Goal: Task Accomplishment & Management: Use online tool/utility

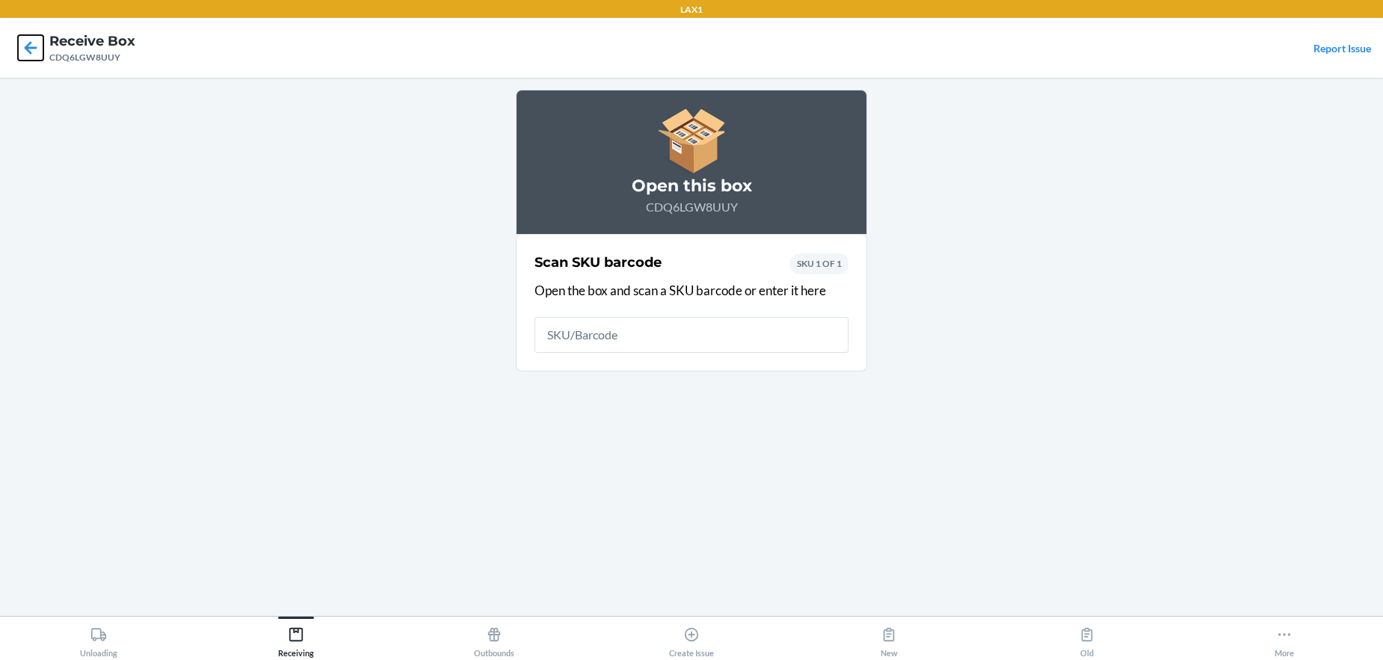
click at [31, 50] on icon at bounding box center [30, 47] width 25 height 25
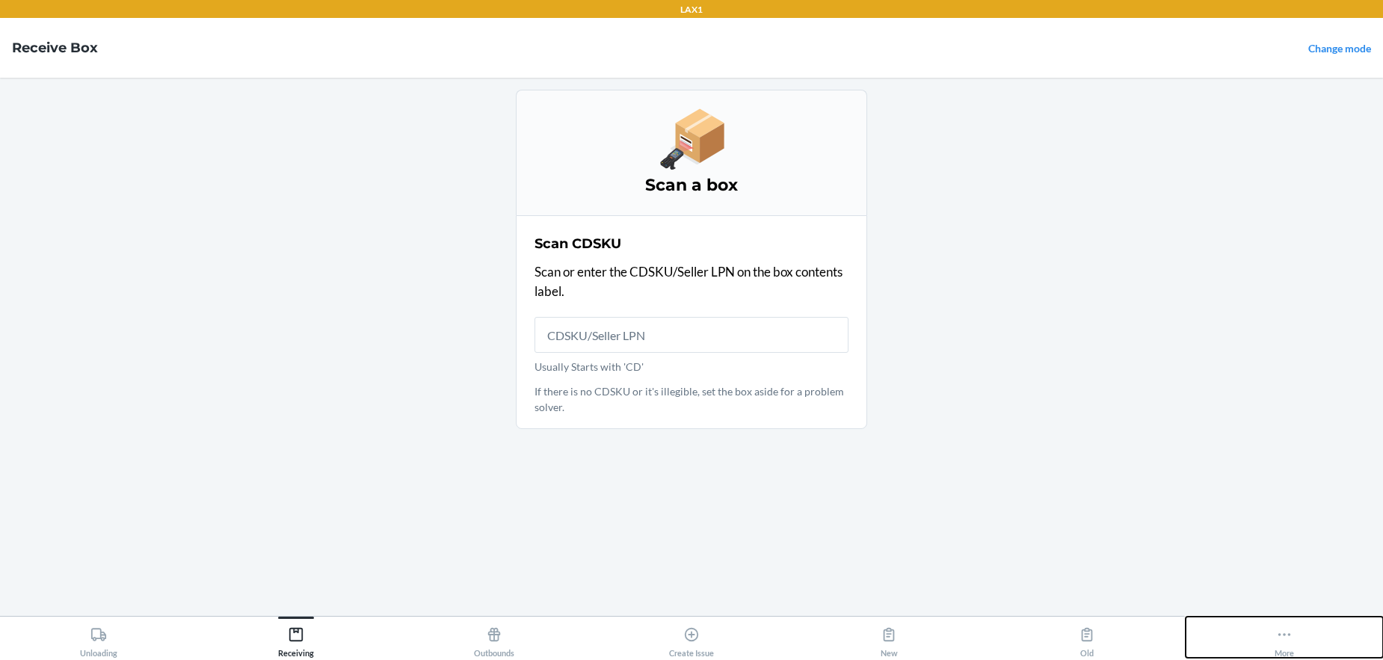
click at [1284, 634] on icon at bounding box center [1285, 634] width 13 height 3
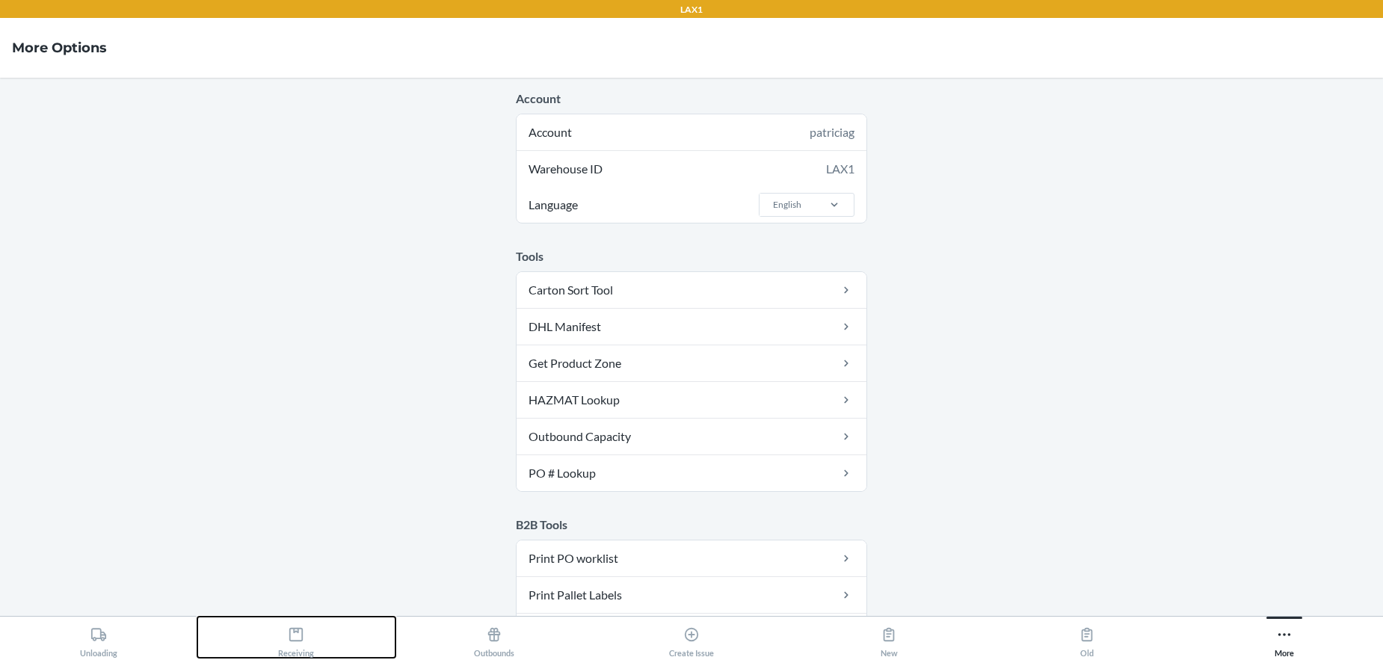
click at [299, 634] on icon at bounding box center [296, 635] width 16 height 16
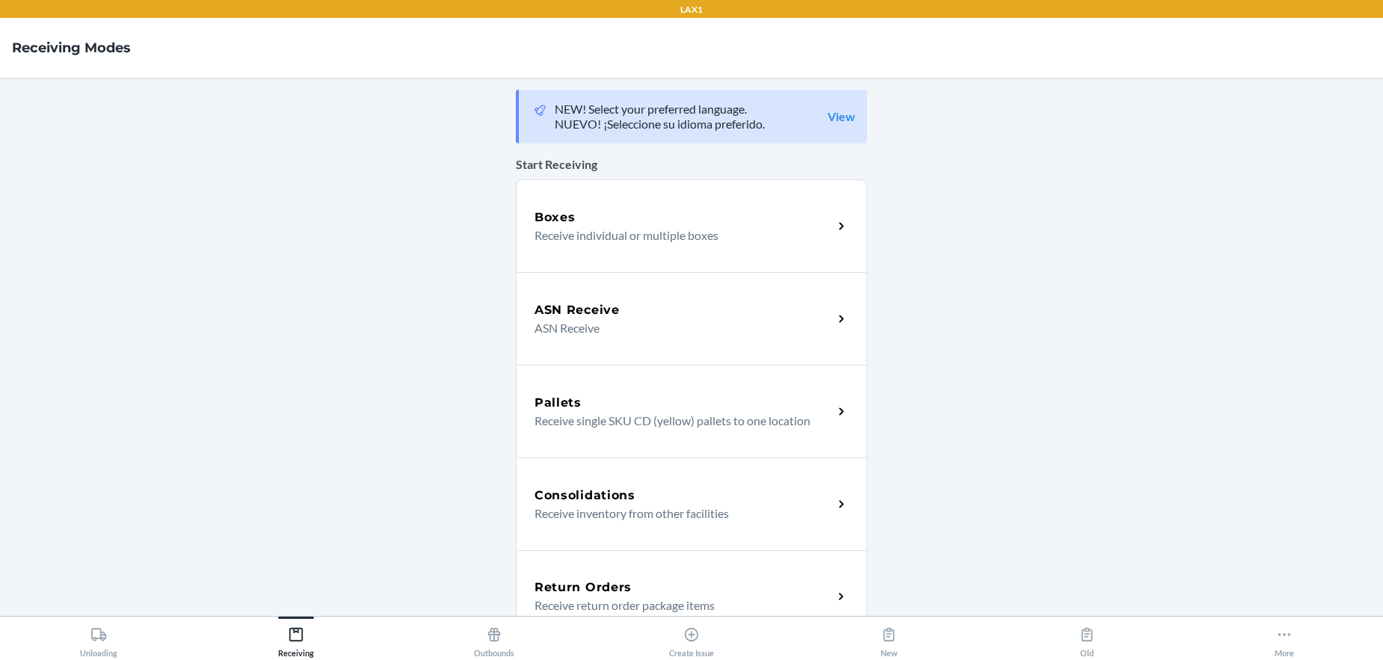
click at [678, 221] on div "Boxes" at bounding box center [684, 218] width 298 height 18
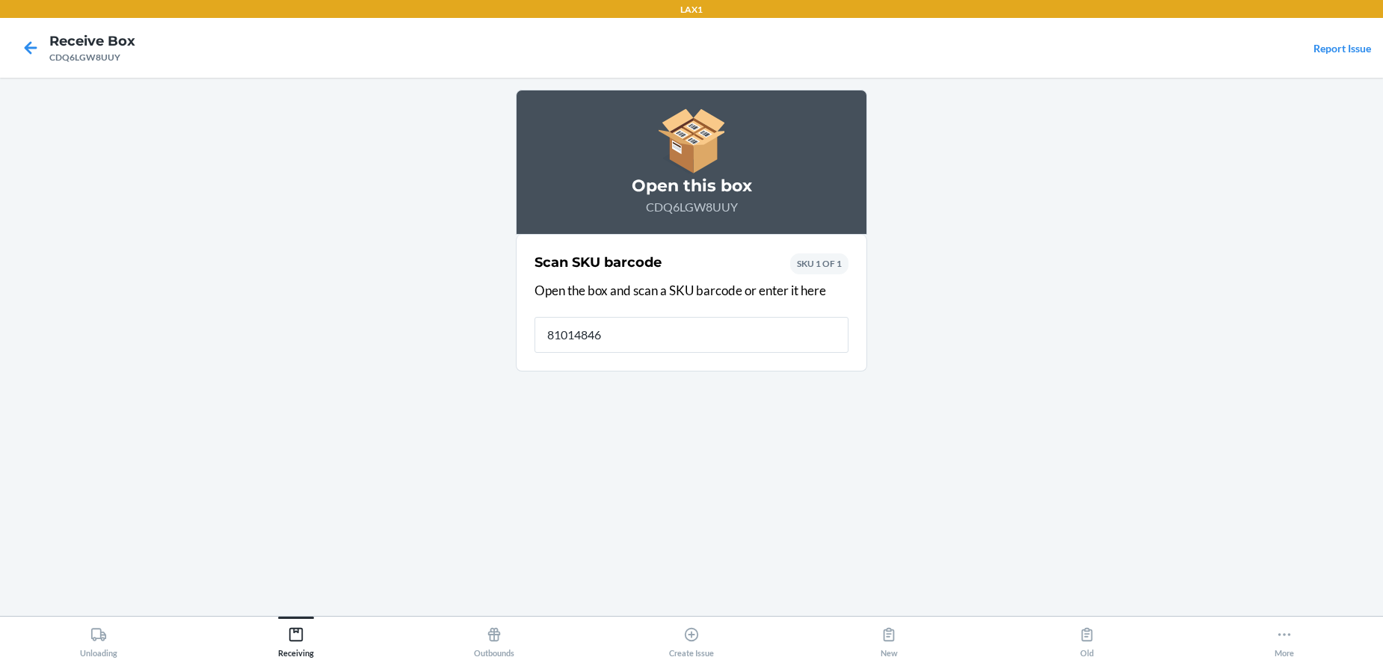
type input "810148461"
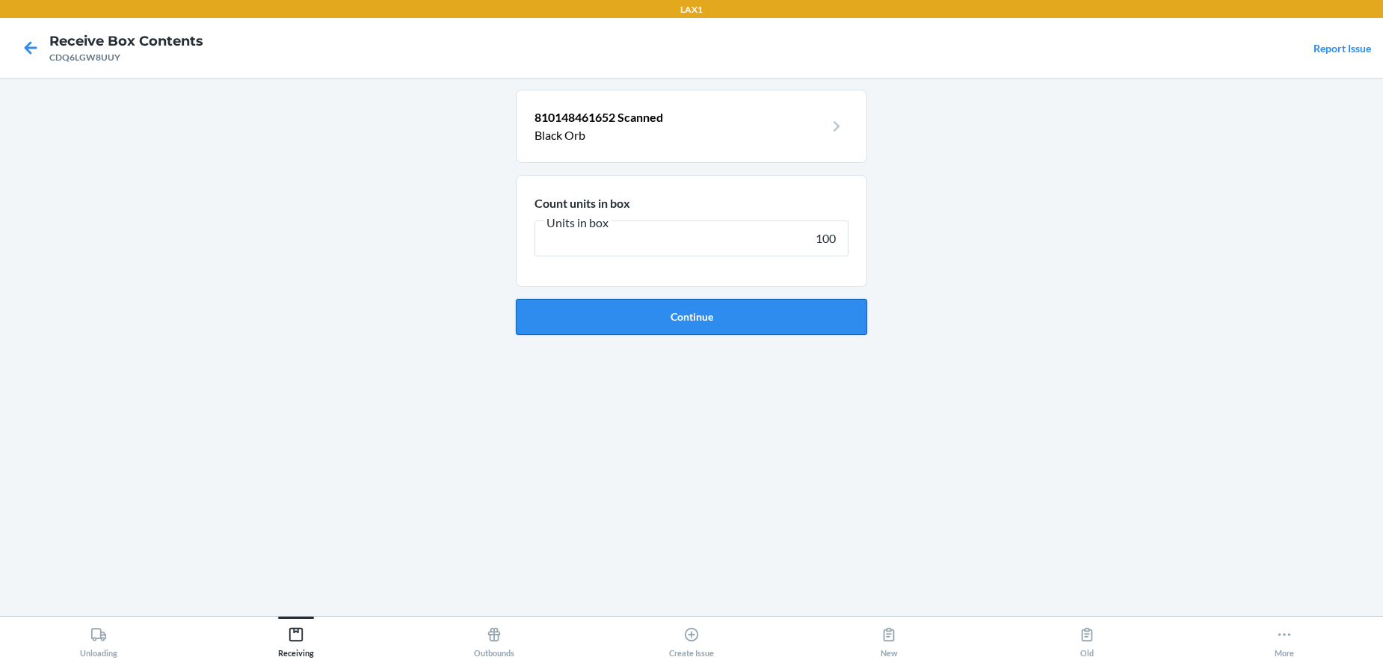
type input "100"
click at [747, 321] on button "Continue" at bounding box center [691, 317] width 351 height 36
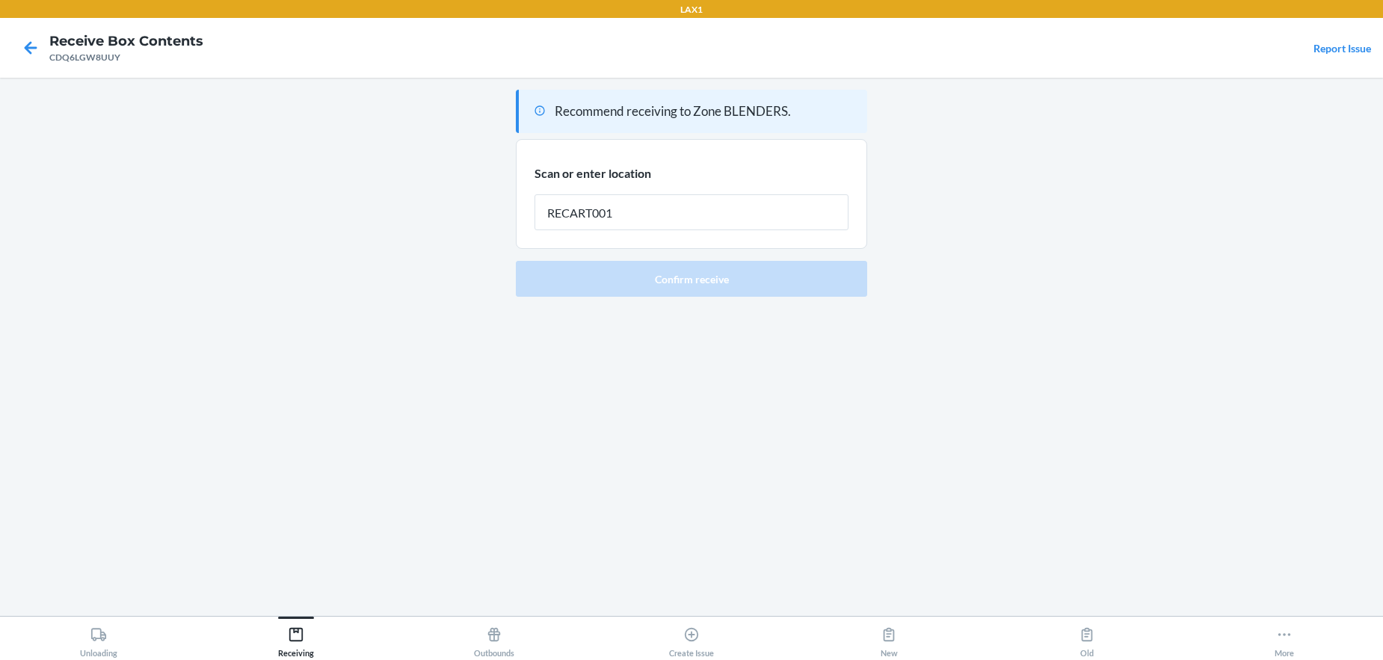
type input "RECART001"
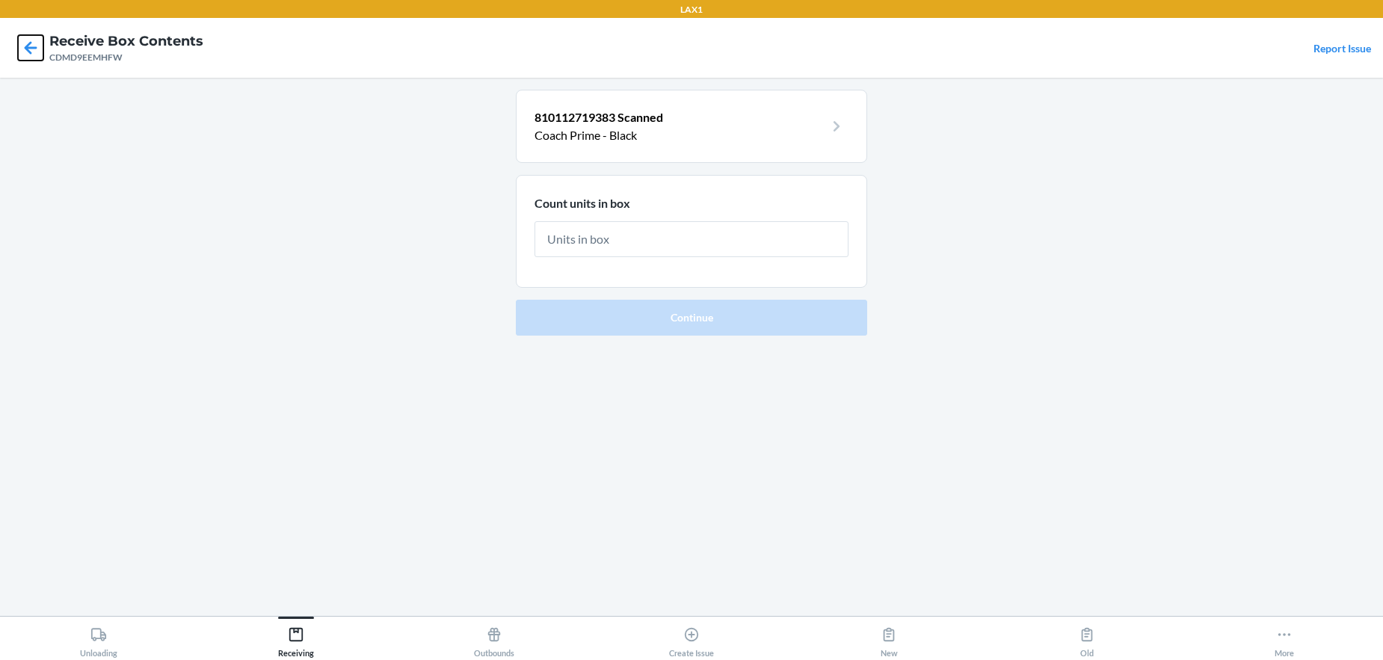
click at [25, 51] on icon at bounding box center [30, 47] width 25 height 25
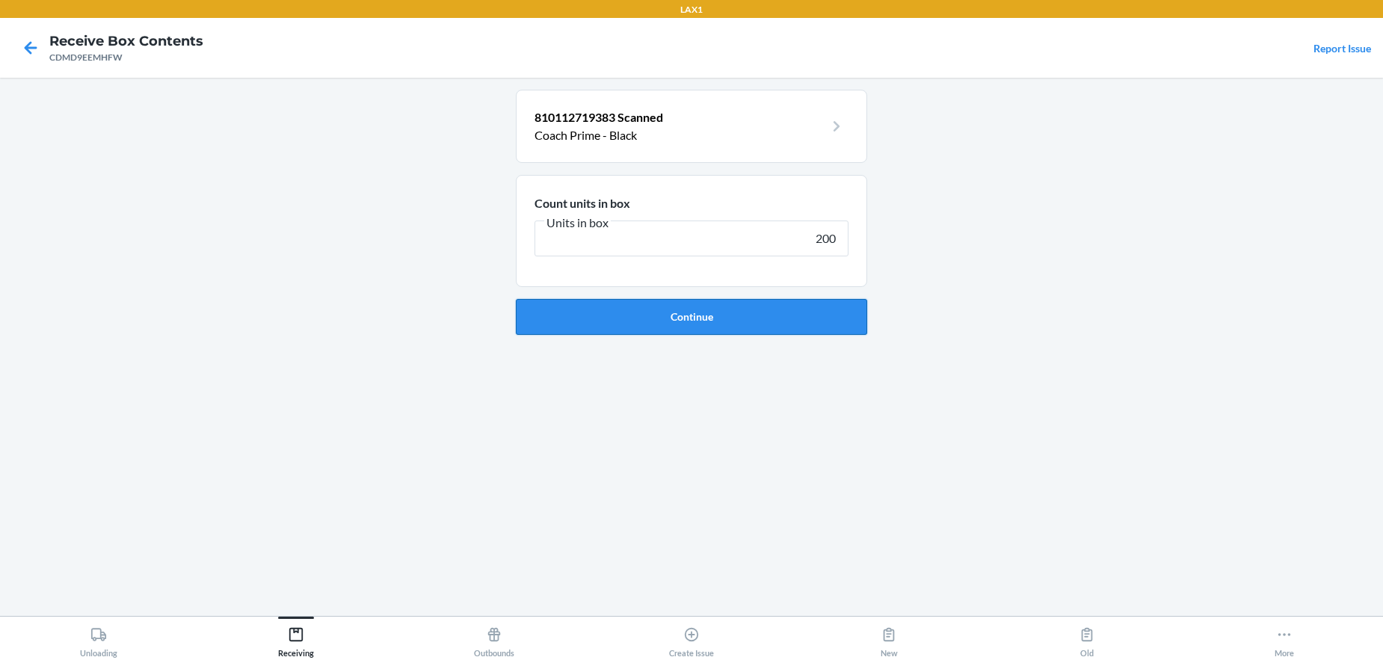
type input "200"
click at [709, 320] on button "Continue" at bounding box center [691, 317] width 351 height 36
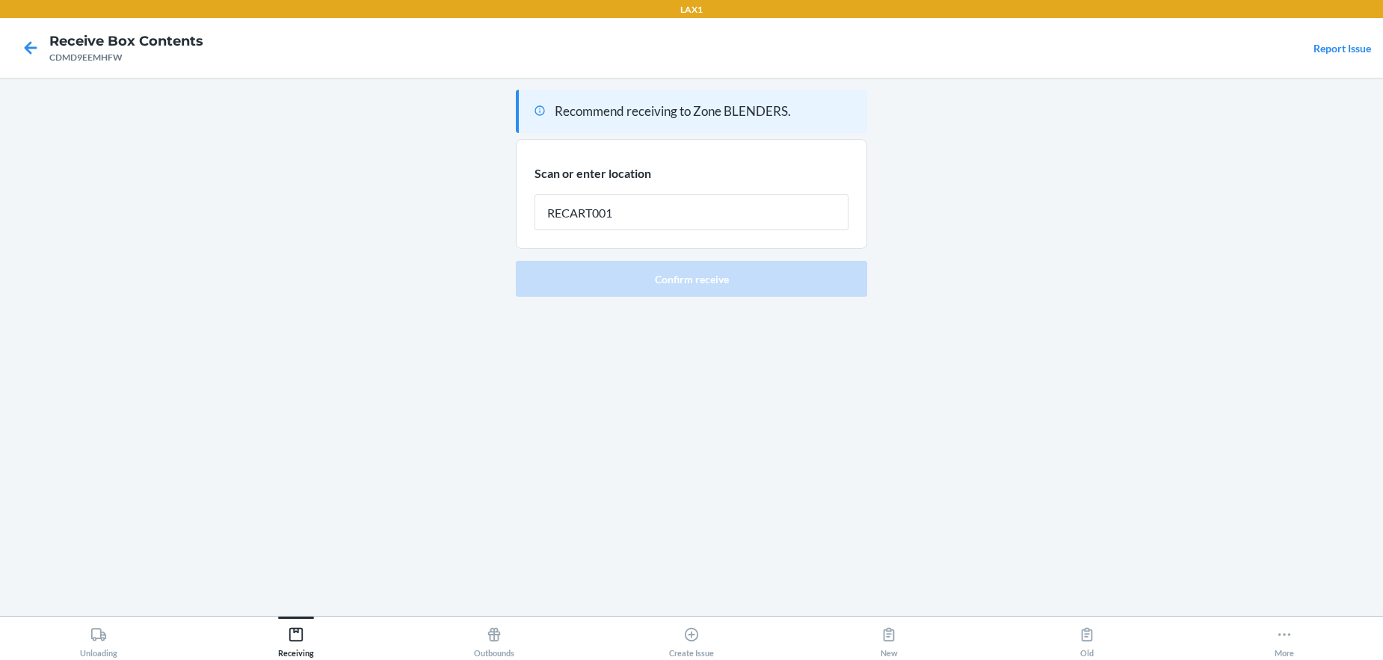
type input "RECART001"
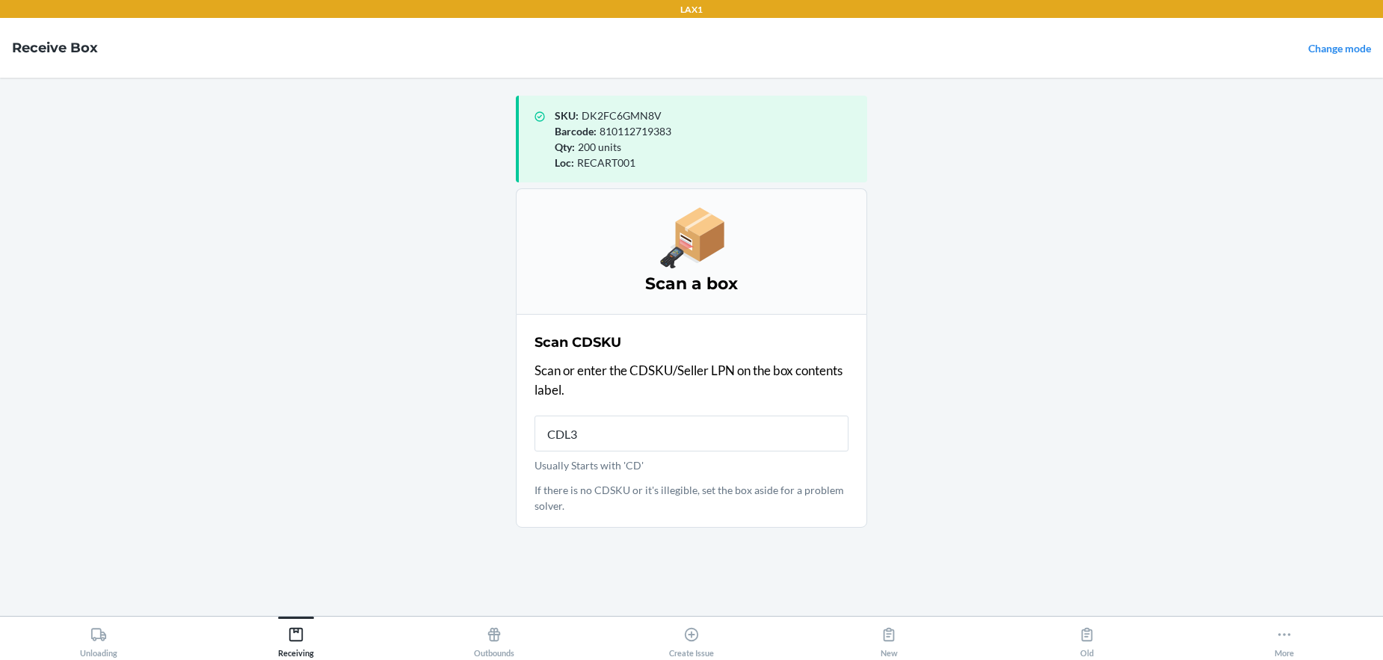
type input "CDL34"
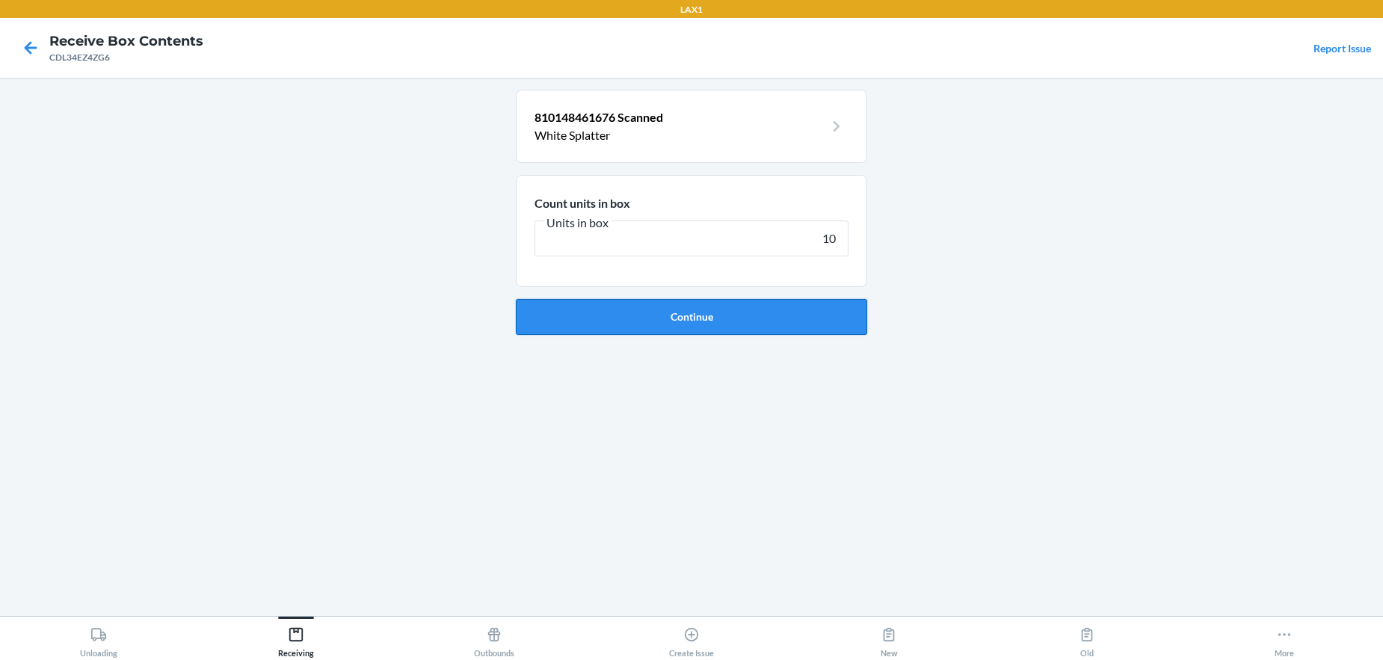
type input "100"
click button "Continue" at bounding box center [691, 317] width 351 height 36
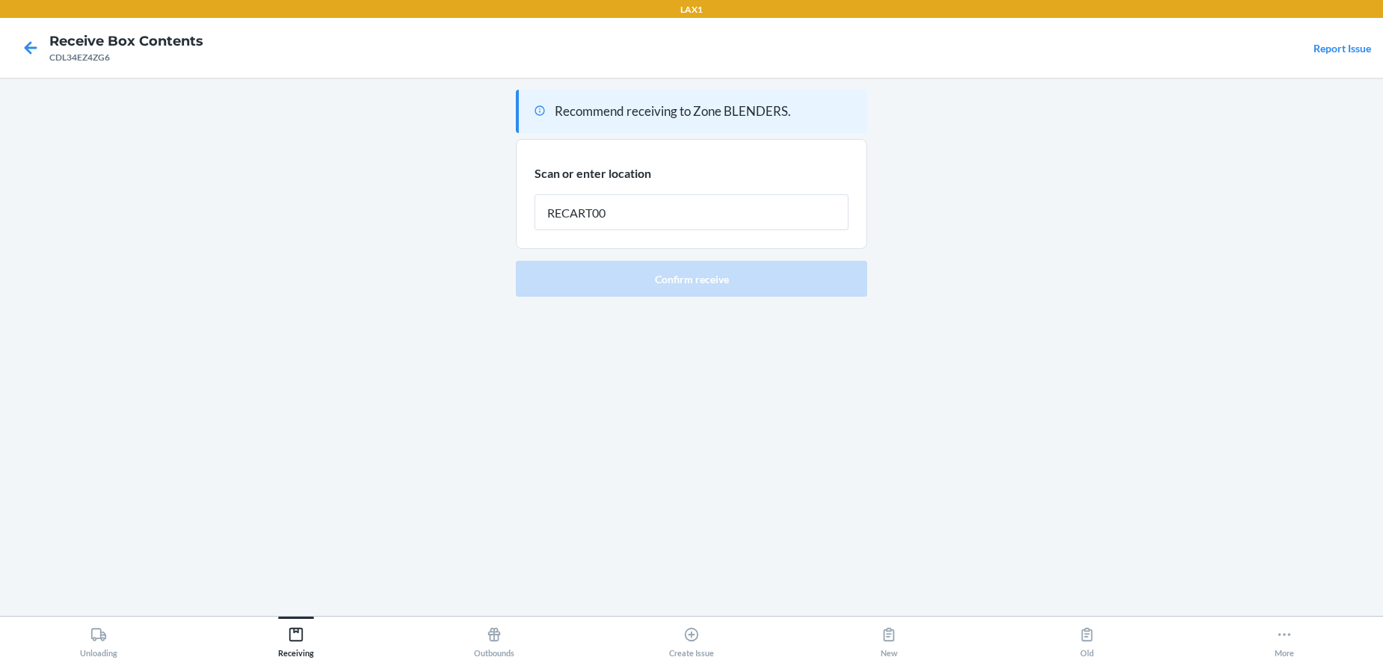
type input "RECART001"
